Goal: Navigation & Orientation: Go to known website

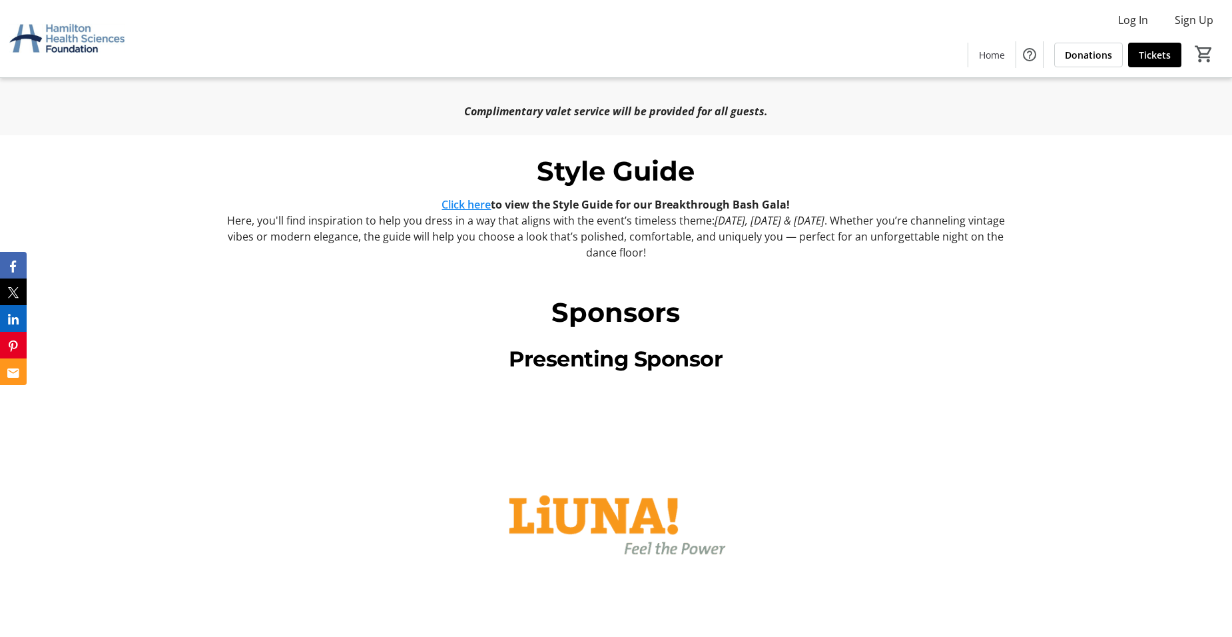
scroll to position [1066, 0]
click at [458, 198] on link "Click here" at bounding box center [466, 205] width 49 height 15
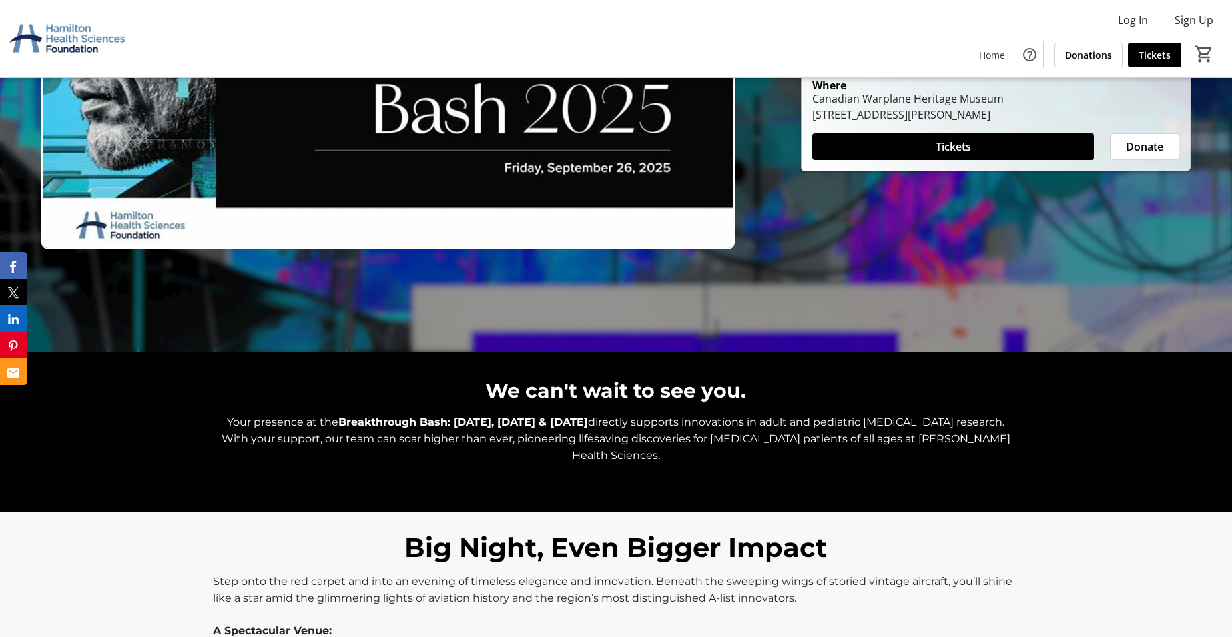
scroll to position [133, 0]
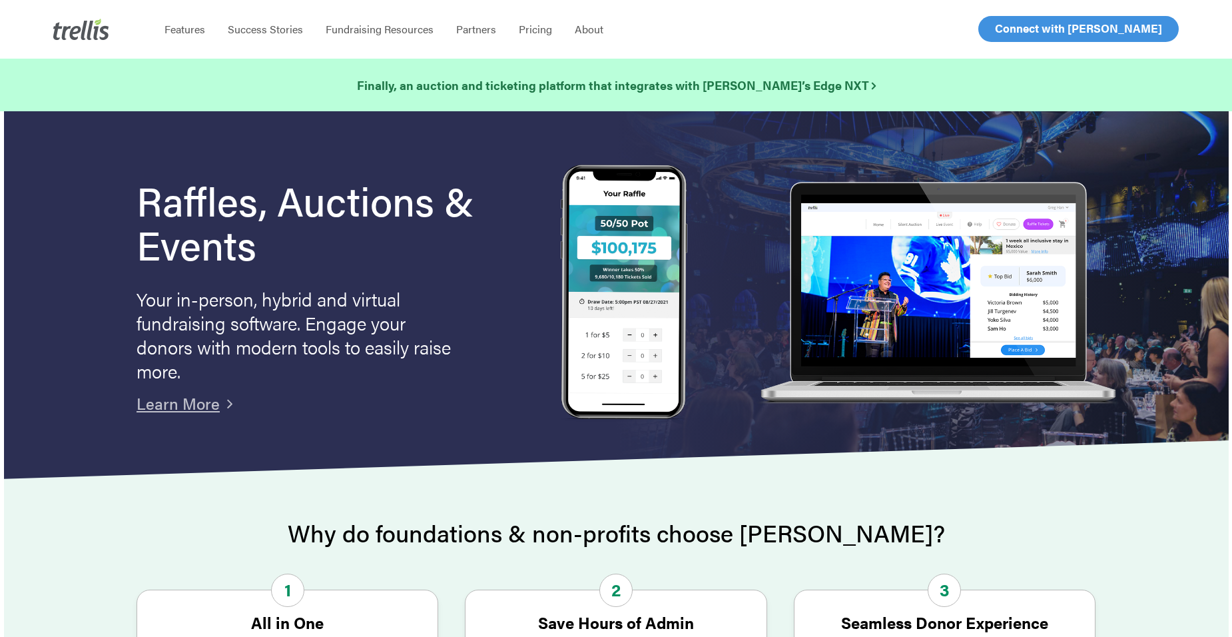
click at [1000, 36] on span "Log In" at bounding box center [1010, 29] width 32 height 16
